Goal: Transaction & Acquisition: Purchase product/service

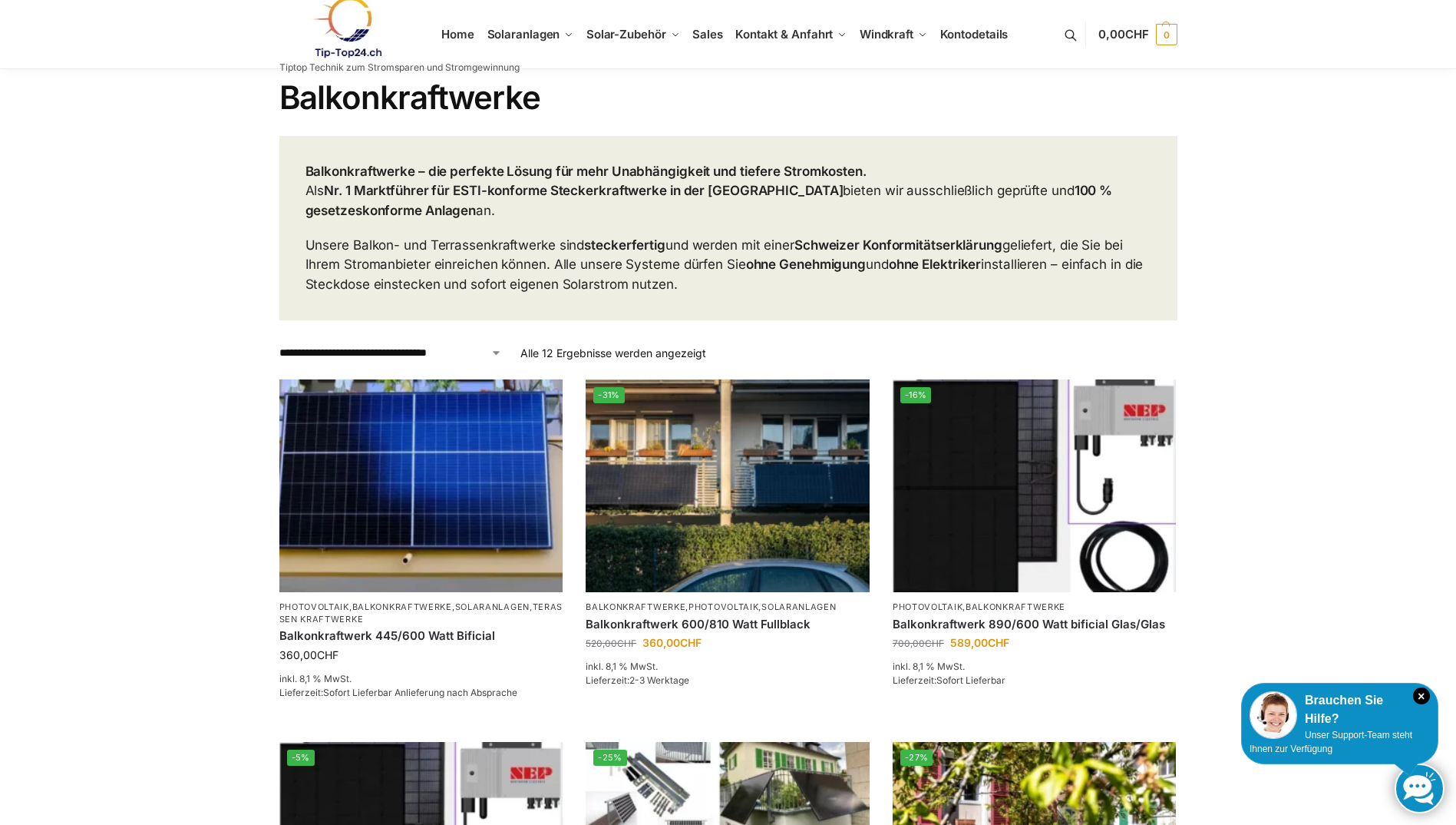
scroll to position [76, 0]
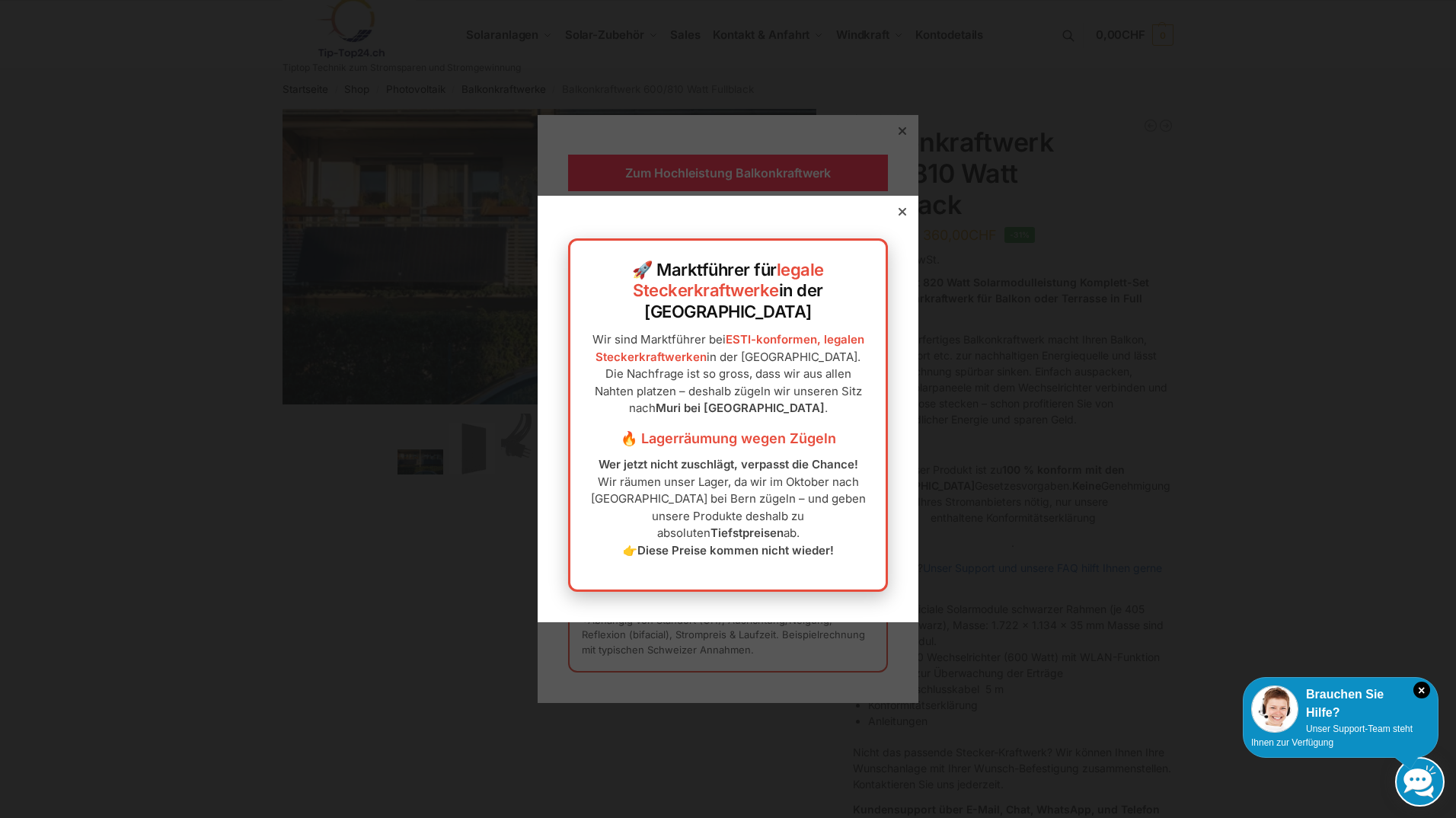
click at [898, 216] on icon at bounding box center [902, 211] width 8 height 8
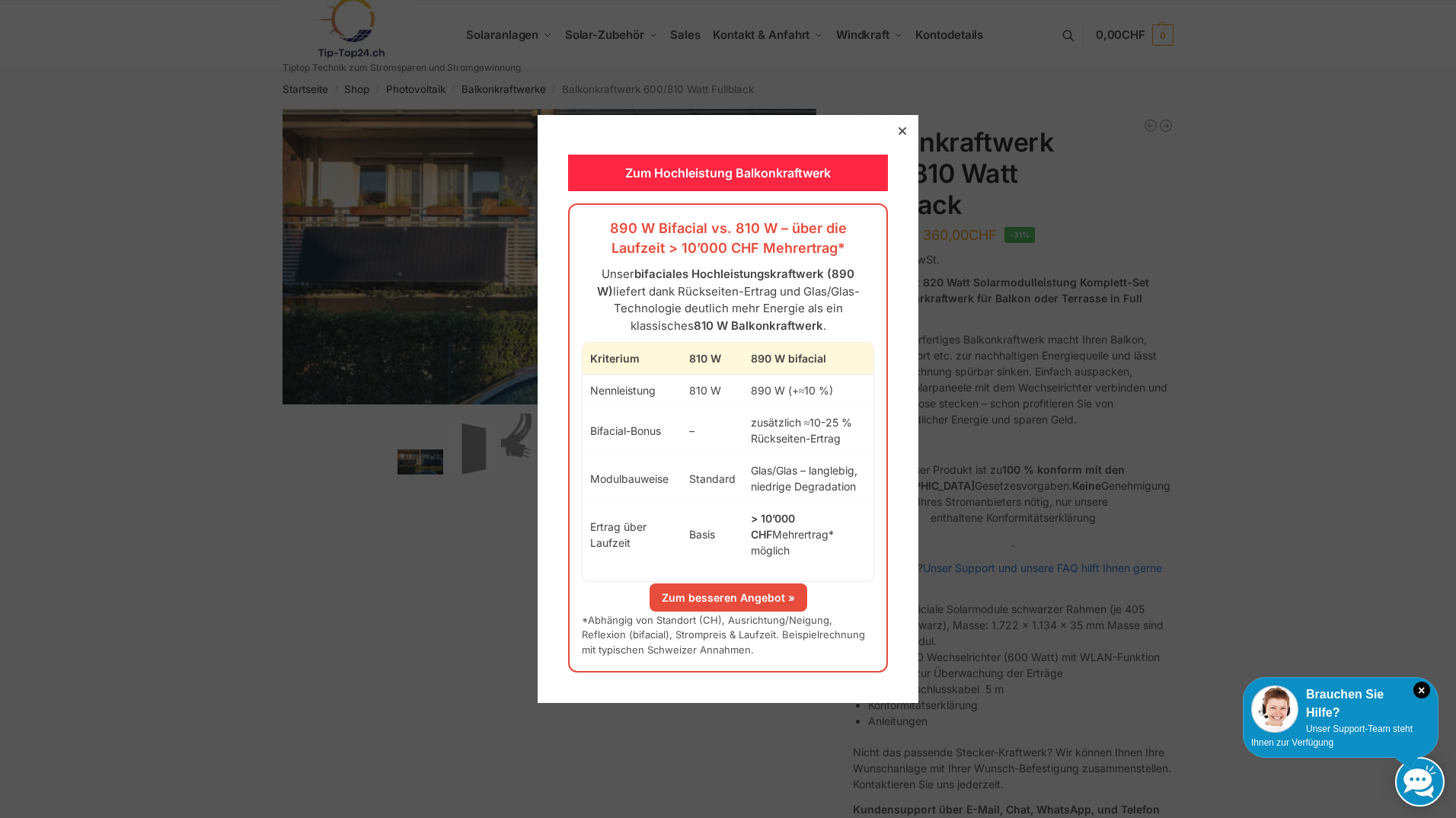
click at [898, 135] on icon at bounding box center [902, 130] width 8 height 8
